Goal: Task Accomplishment & Management: Manage account settings

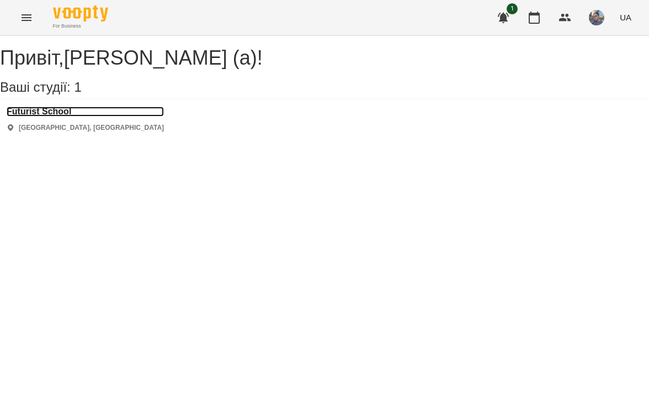
click at [55, 117] on h3 "Futurist School" at bounding box center [85, 112] width 157 height 10
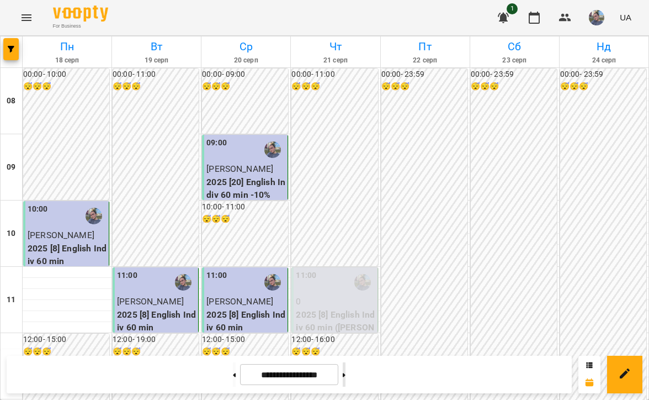
click at [346, 367] on button at bounding box center [344, 374] width 3 height 24
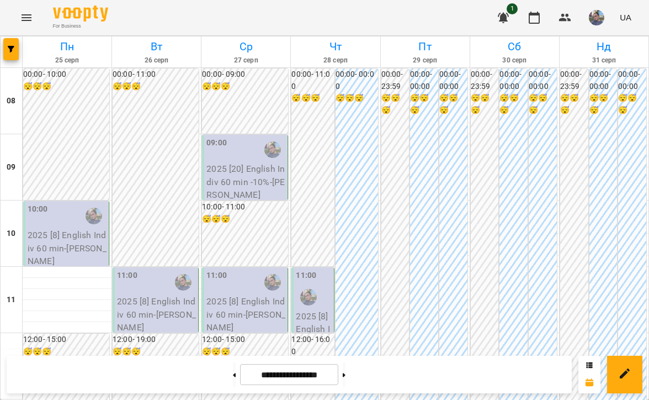
scroll to position [712, 0]
click at [346, 369] on button at bounding box center [344, 374] width 3 height 24
type input "**********"
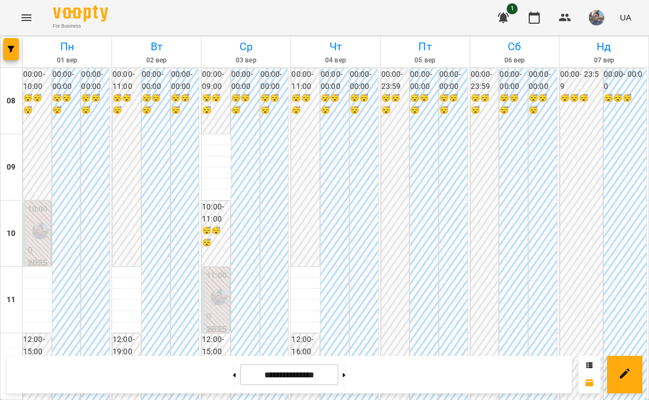
scroll to position [0, 0]
